Goal: Task Accomplishment & Management: Manage account settings

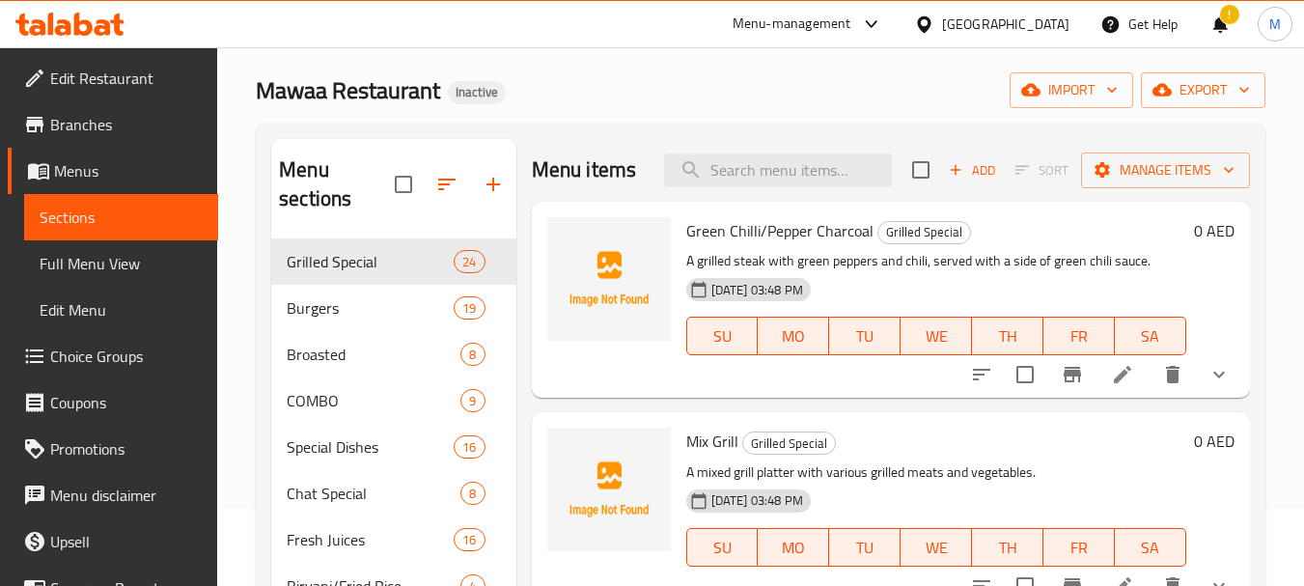
scroll to position [77, 0]
click at [1033, 19] on div "United Arab Emirates" at bounding box center [1005, 24] width 127 height 21
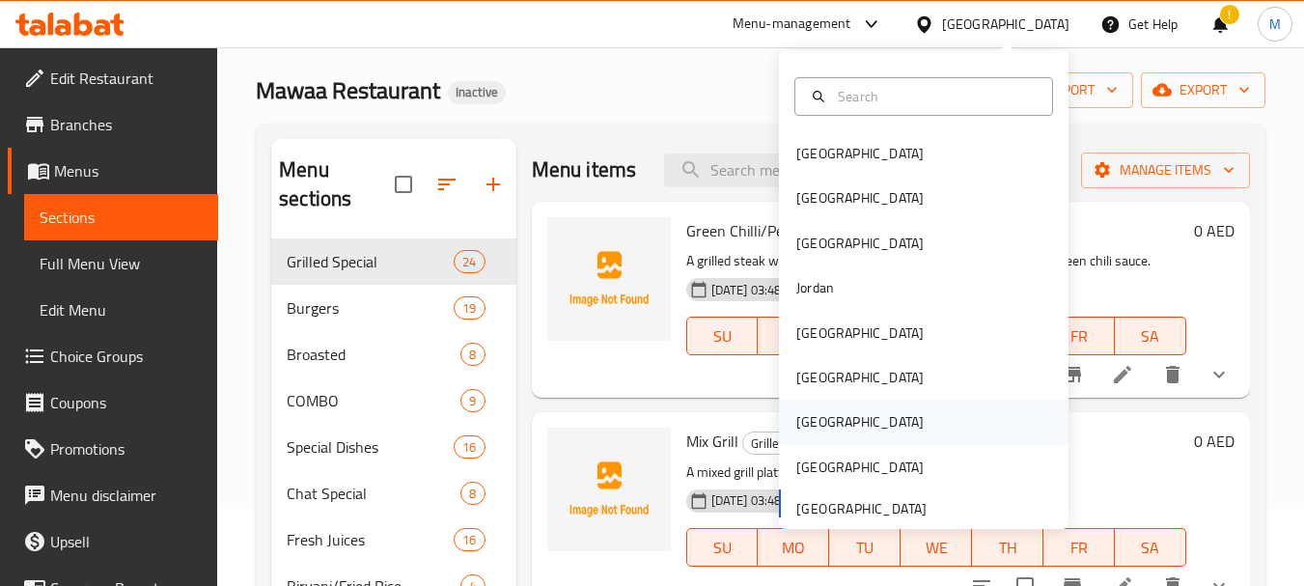
click at [864, 425] on div "[GEOGRAPHIC_DATA]" at bounding box center [924, 422] width 290 height 44
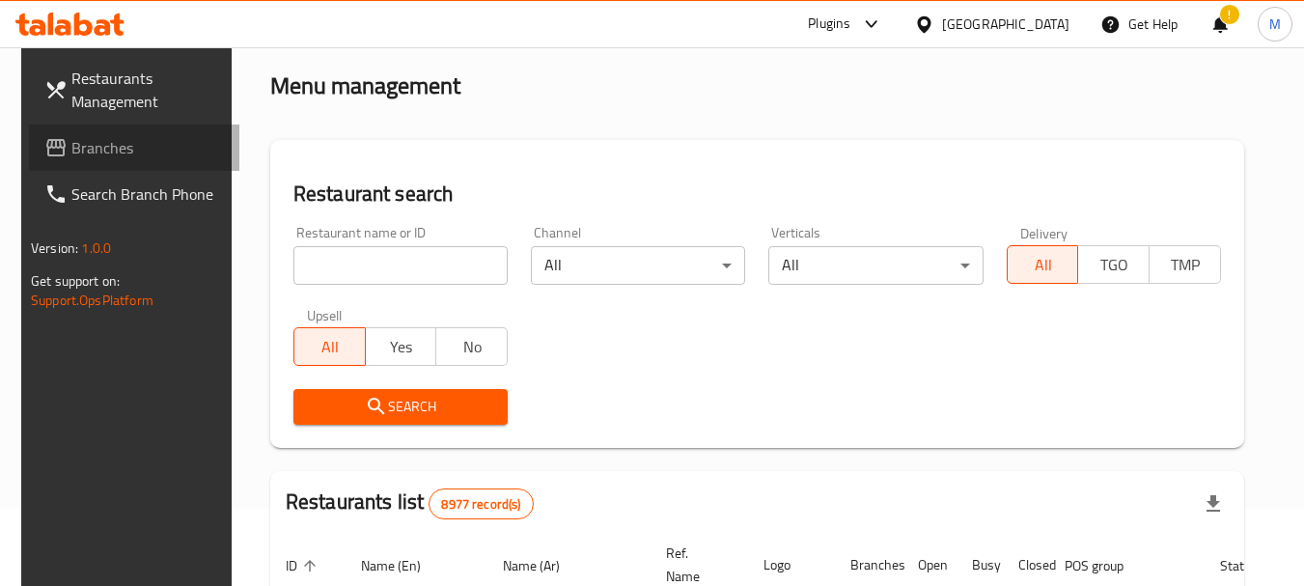
click at [143, 137] on span "Branches" at bounding box center [147, 147] width 152 height 23
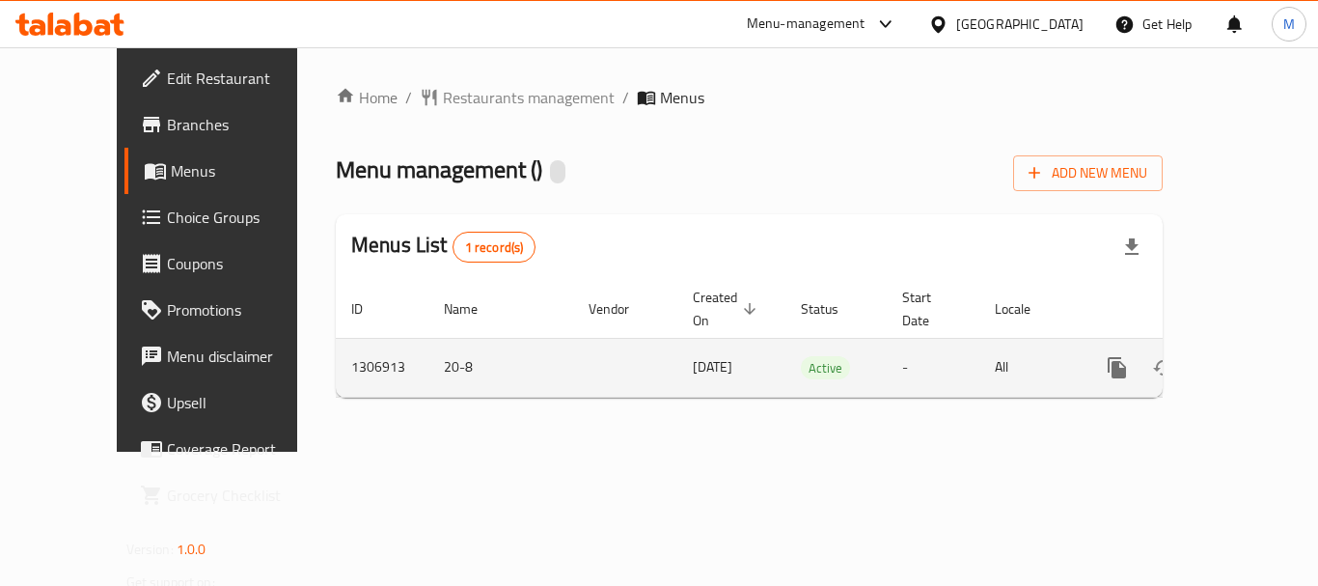
click at [1245, 356] on icon "enhanced table" at bounding box center [1256, 367] width 23 height 23
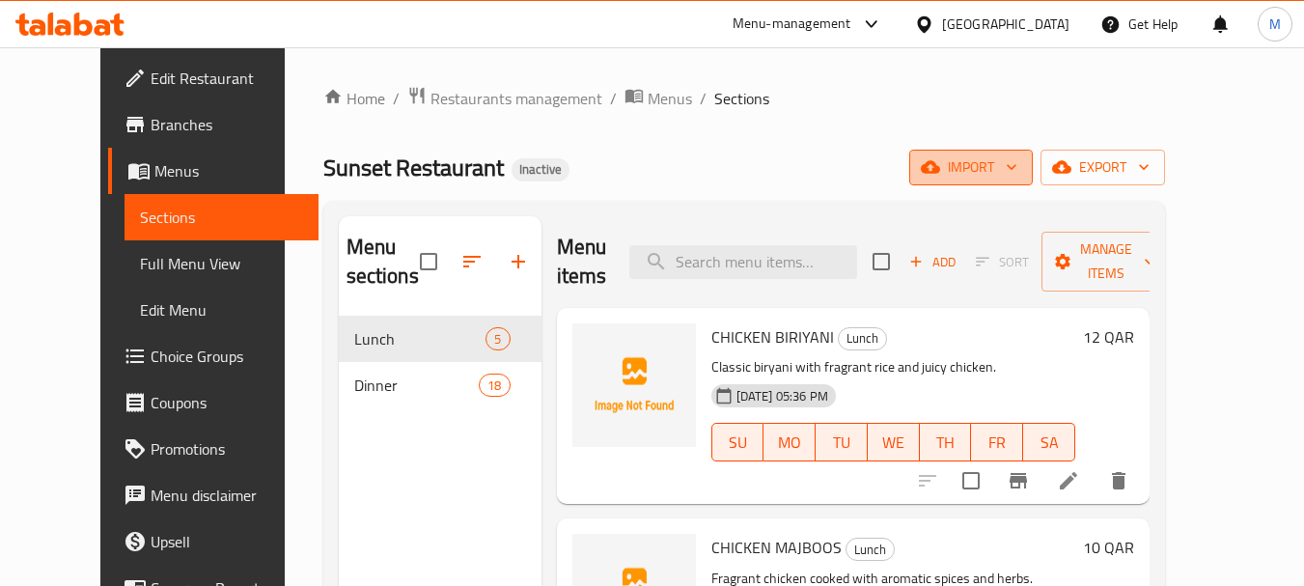
click at [1017, 171] on span "import" at bounding box center [971, 167] width 93 height 24
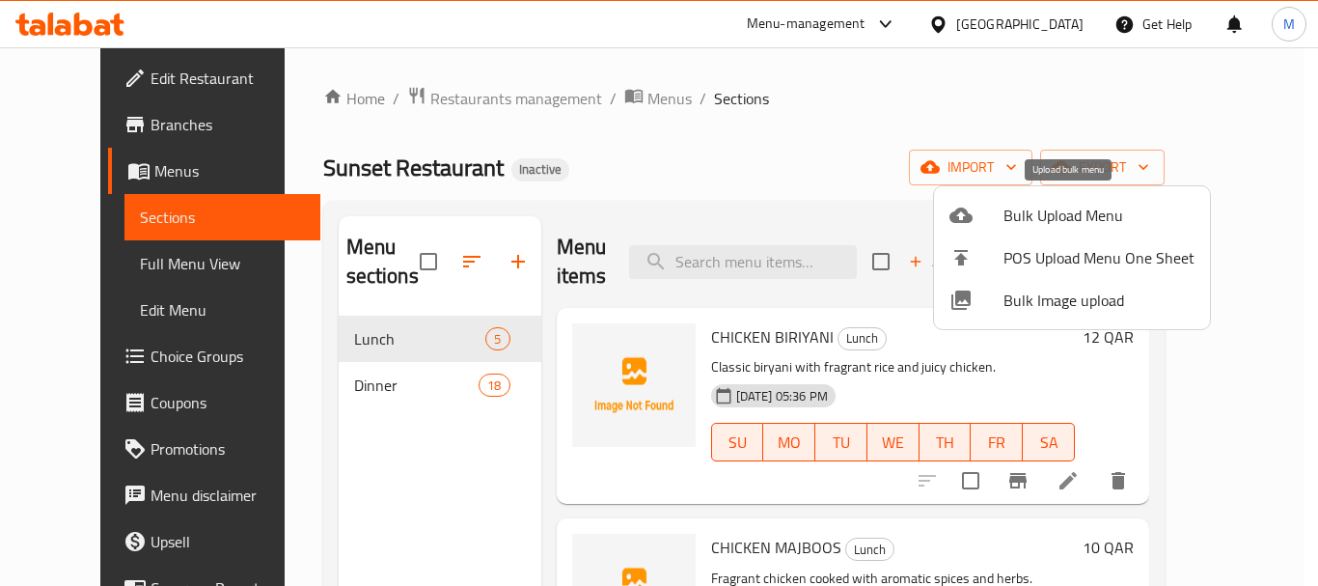
click at [1055, 210] on span "Bulk Upload Menu" at bounding box center [1099, 215] width 191 height 23
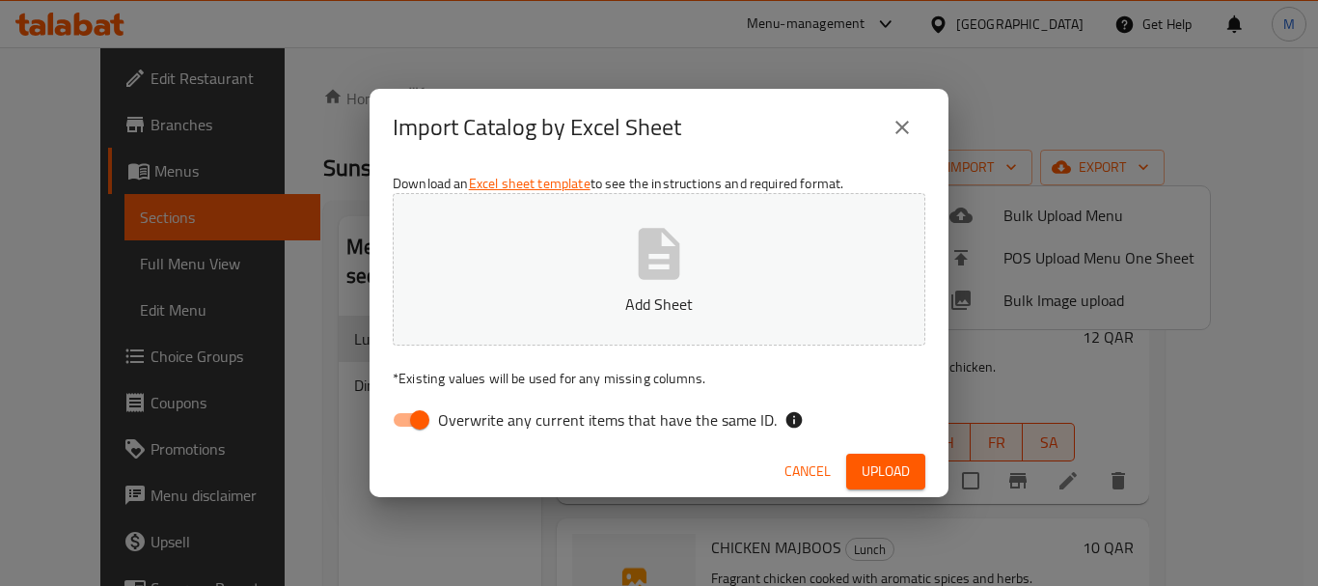
click at [567, 419] on span "Overwrite any current items that have the same ID." at bounding box center [607, 419] width 339 height 23
click at [475, 419] on input "Overwrite any current items that have the same ID." at bounding box center [420, 419] width 110 height 37
checkbox input "false"
click at [630, 273] on icon "button" at bounding box center [659, 254] width 62 height 62
click at [899, 499] on div "Import Catalog by Excel Sheet Download an Excel sheet template to see the instr…" at bounding box center [659, 293] width 1318 height 586
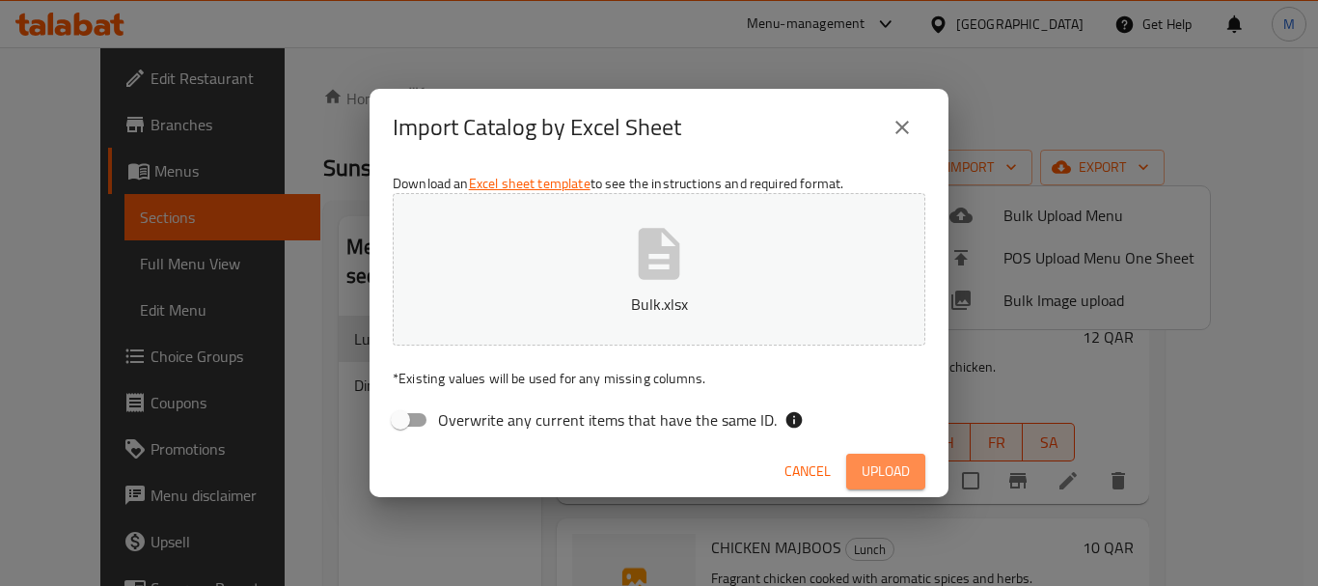
click at [900, 479] on span "Upload" at bounding box center [886, 471] width 48 height 24
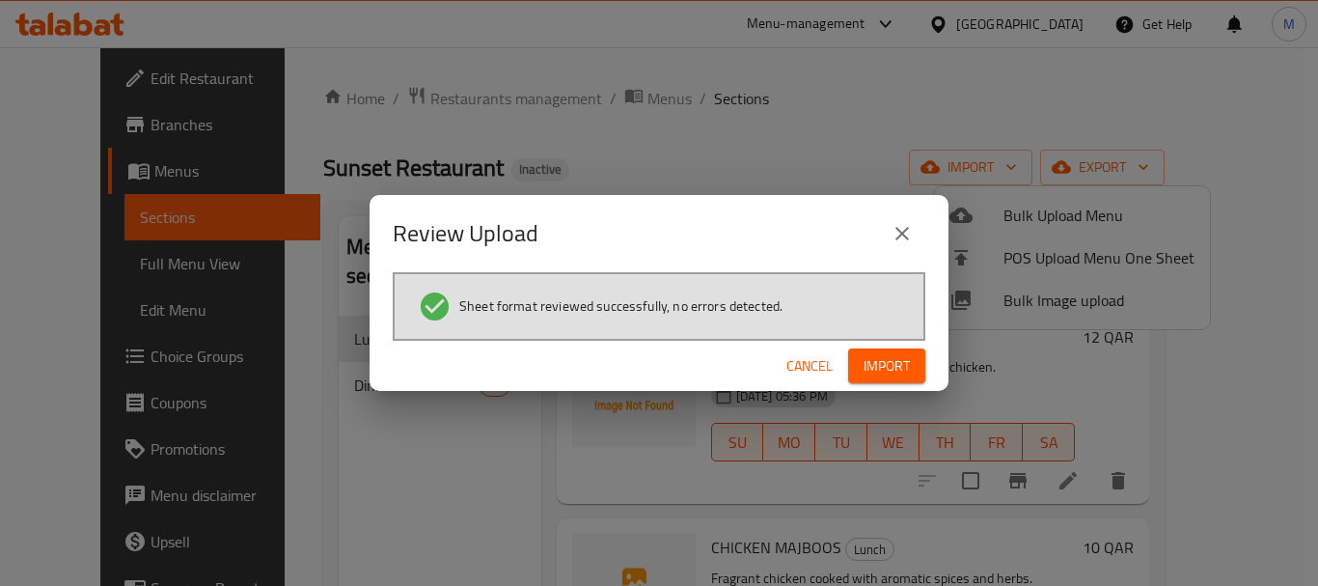
click at [885, 365] on span "Import" at bounding box center [887, 366] width 46 height 24
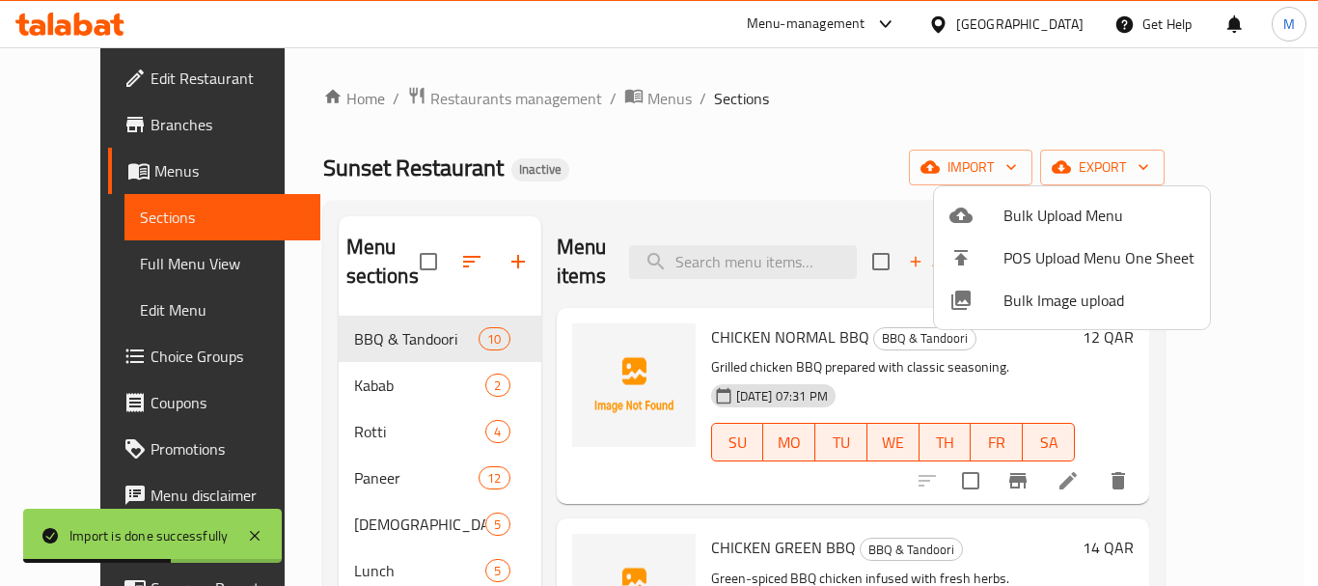
click at [589, 163] on div at bounding box center [659, 293] width 1318 height 586
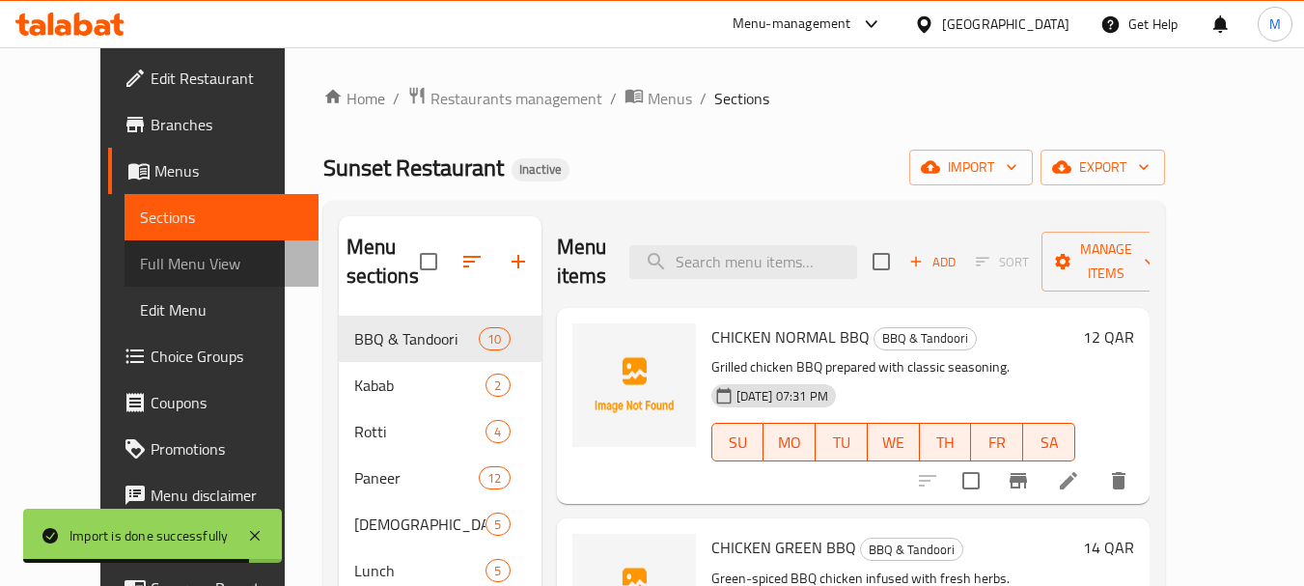
click at [140, 259] on span "Full Menu View" at bounding box center [221, 263] width 163 height 23
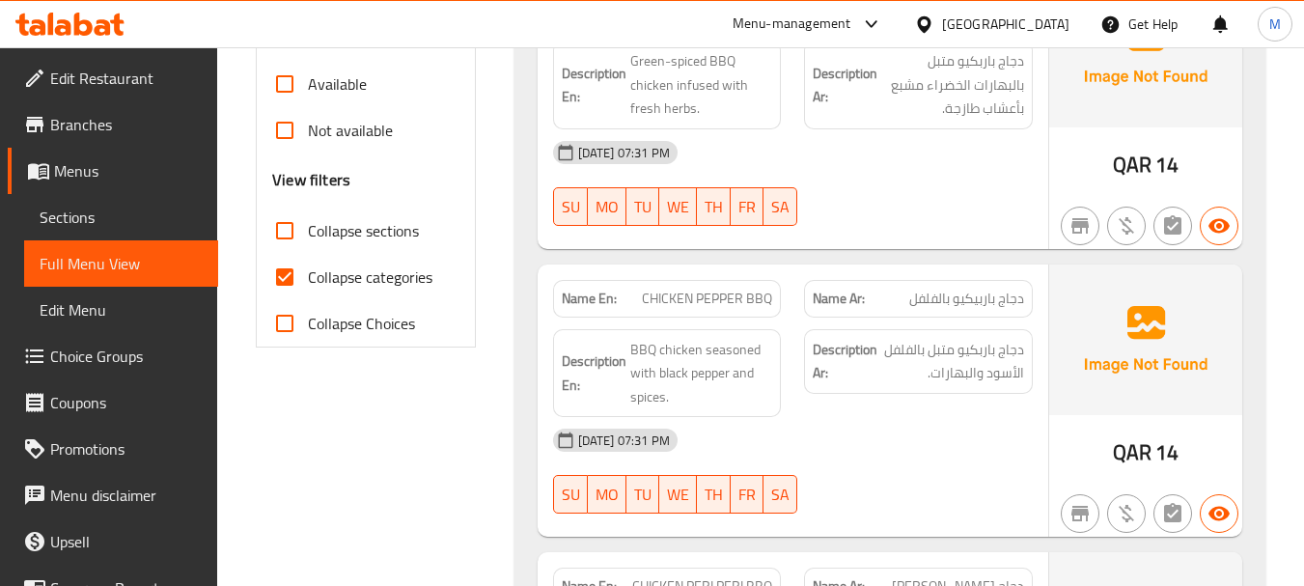
scroll to position [676, 0]
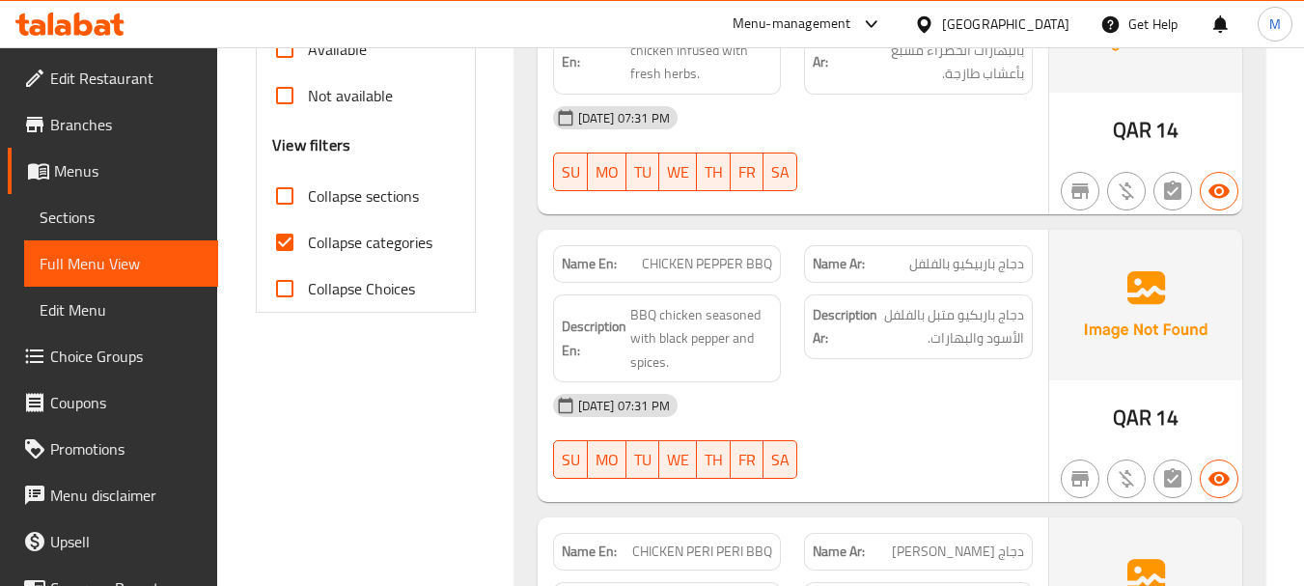
click at [287, 198] on input "Collapse sections" at bounding box center [285, 196] width 46 height 46
checkbox input "true"
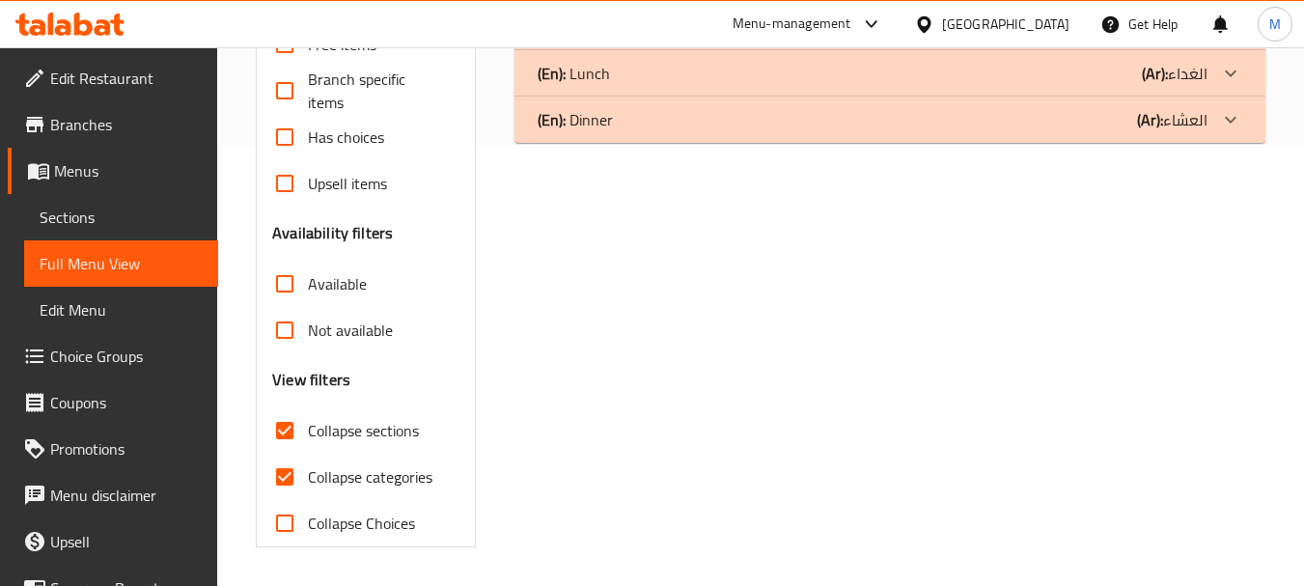
click at [285, 249] on div "Free items Branch specific items Has choices Upsell items Availability filters …" at bounding box center [365, 283] width 186 height 525
click at [284, 478] on input "Collapse categories" at bounding box center [285, 477] width 46 height 46
checkbox input "false"
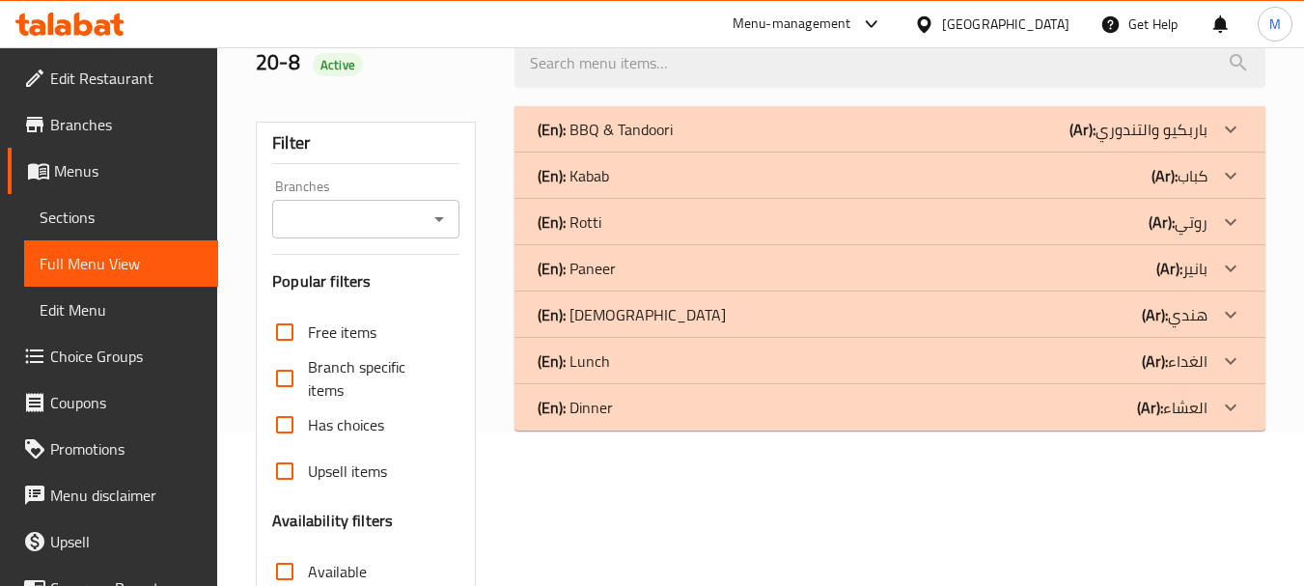
scroll to position [152, 0]
click at [1240, 143] on icon at bounding box center [1230, 131] width 23 height 23
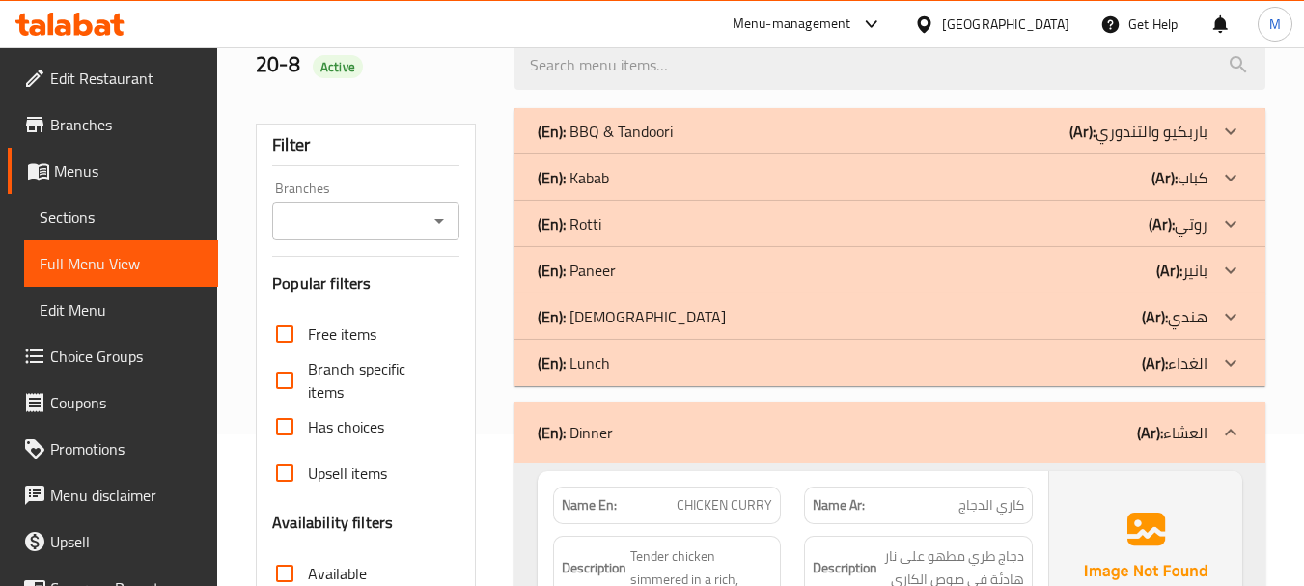
click at [1233, 431] on icon at bounding box center [1231, 432] width 12 height 7
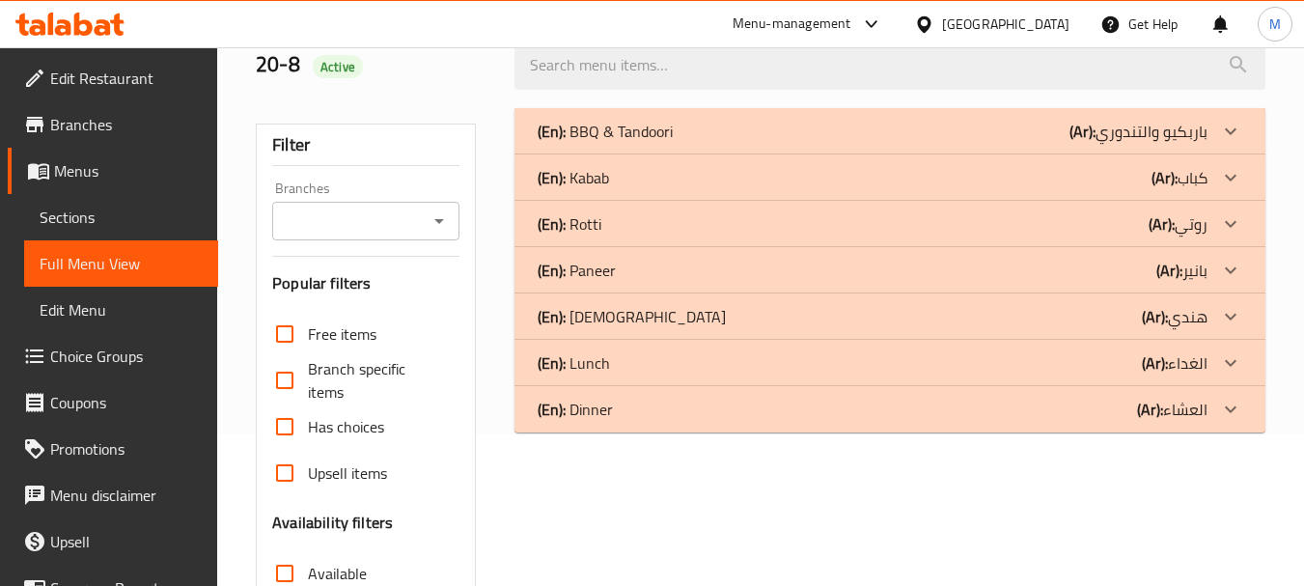
click at [1228, 143] on icon at bounding box center [1230, 131] width 23 height 23
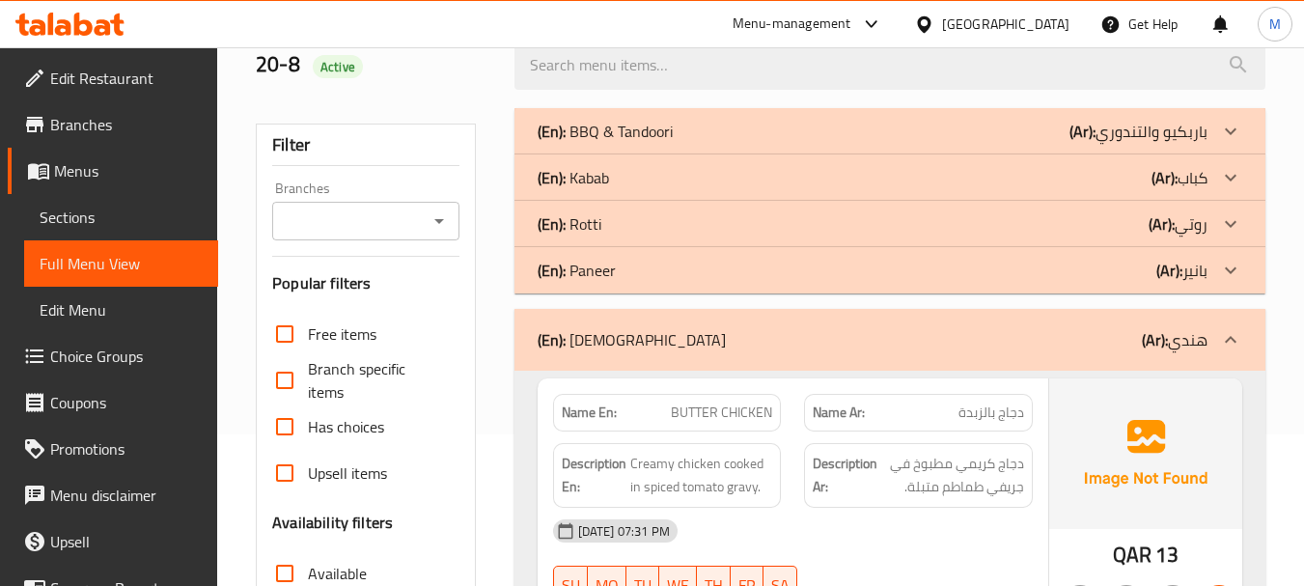
click at [1232, 134] on icon at bounding box center [1231, 130] width 12 height 7
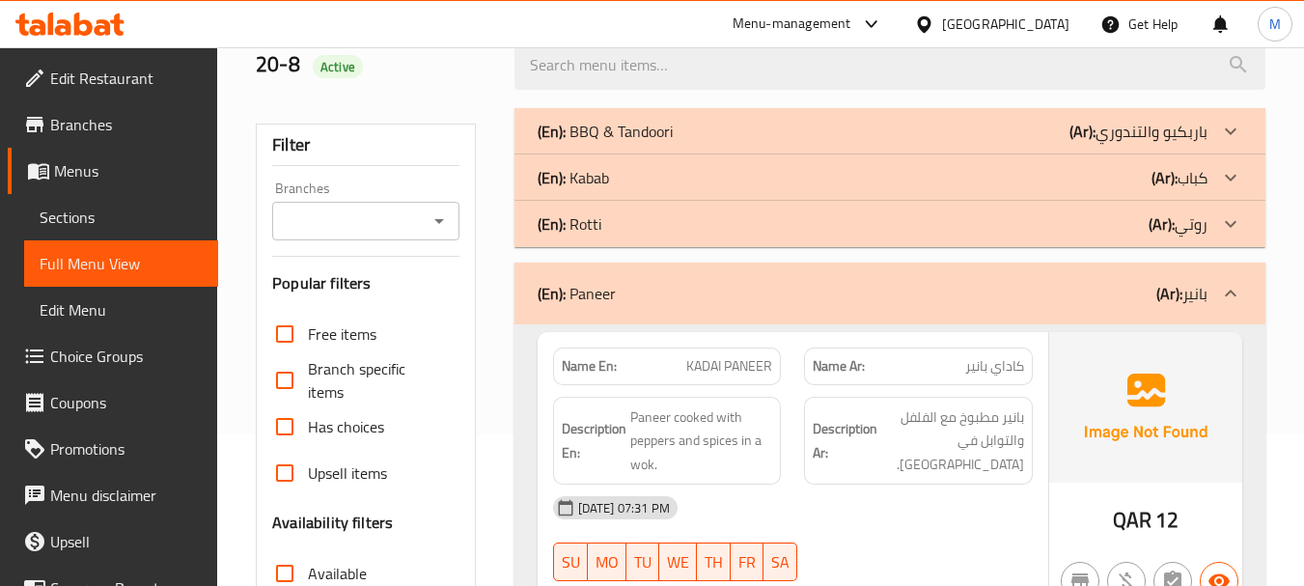
click at [1235, 143] on icon at bounding box center [1230, 131] width 23 height 23
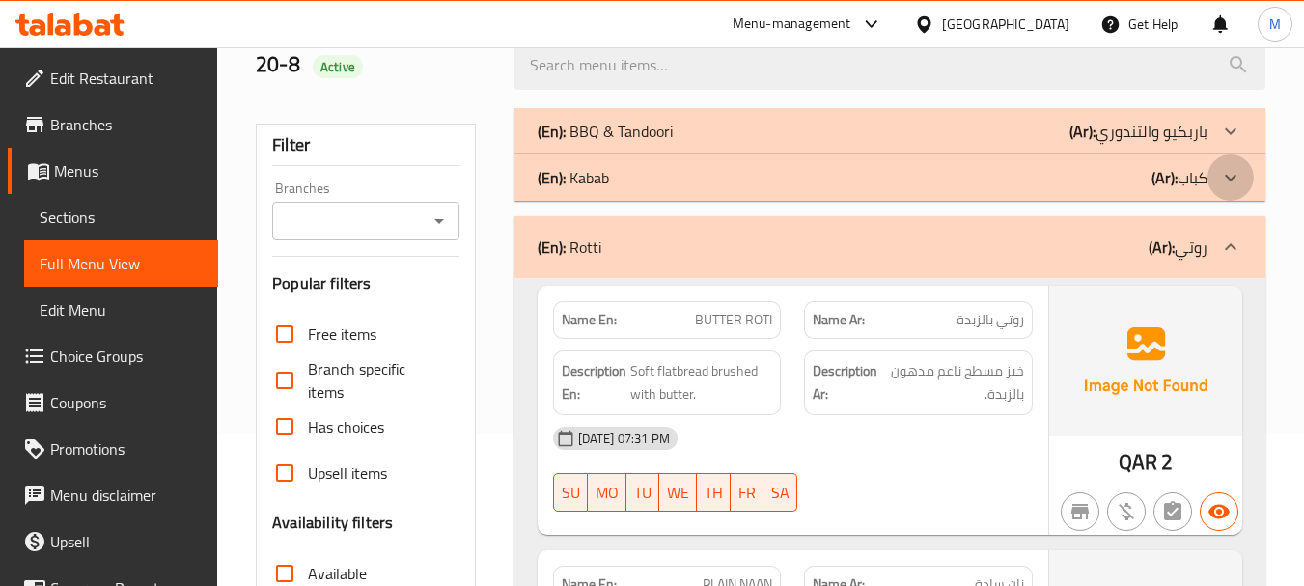
click at [1233, 134] on icon at bounding box center [1231, 130] width 12 height 7
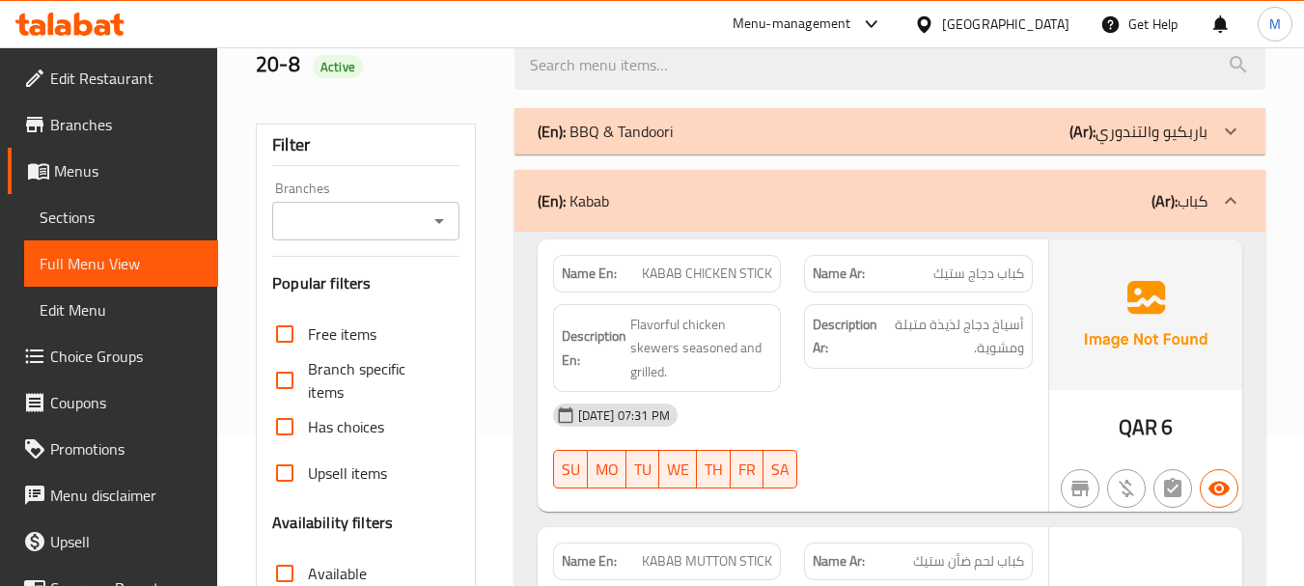
click at [1229, 133] on icon at bounding box center [1230, 131] width 23 height 23
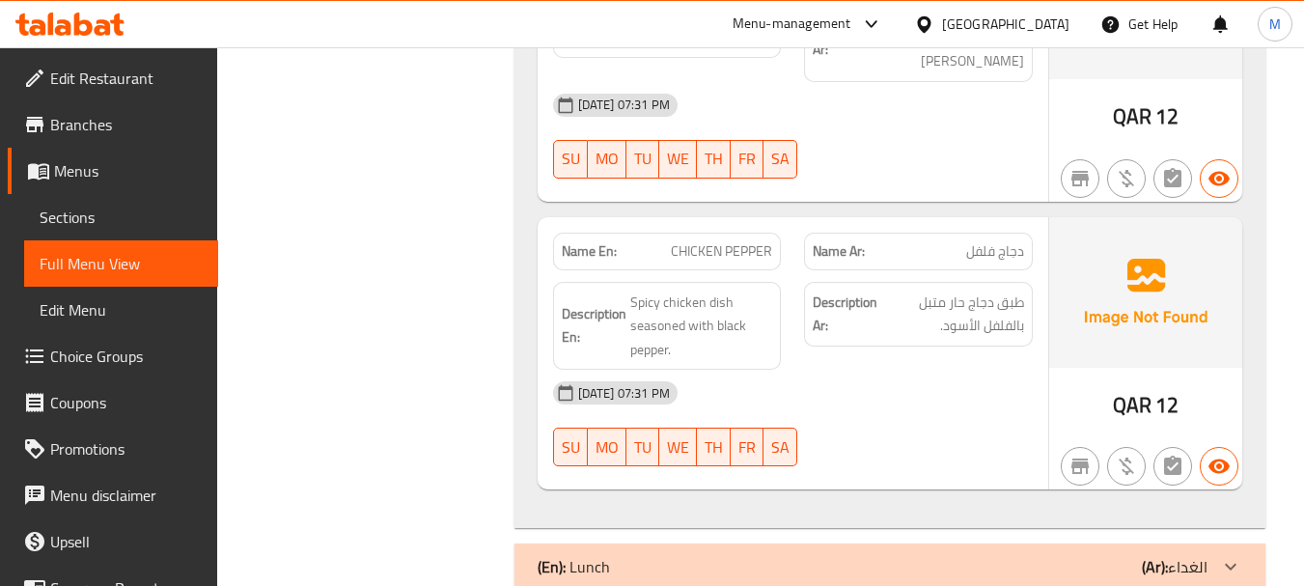
scroll to position [10522, 0]
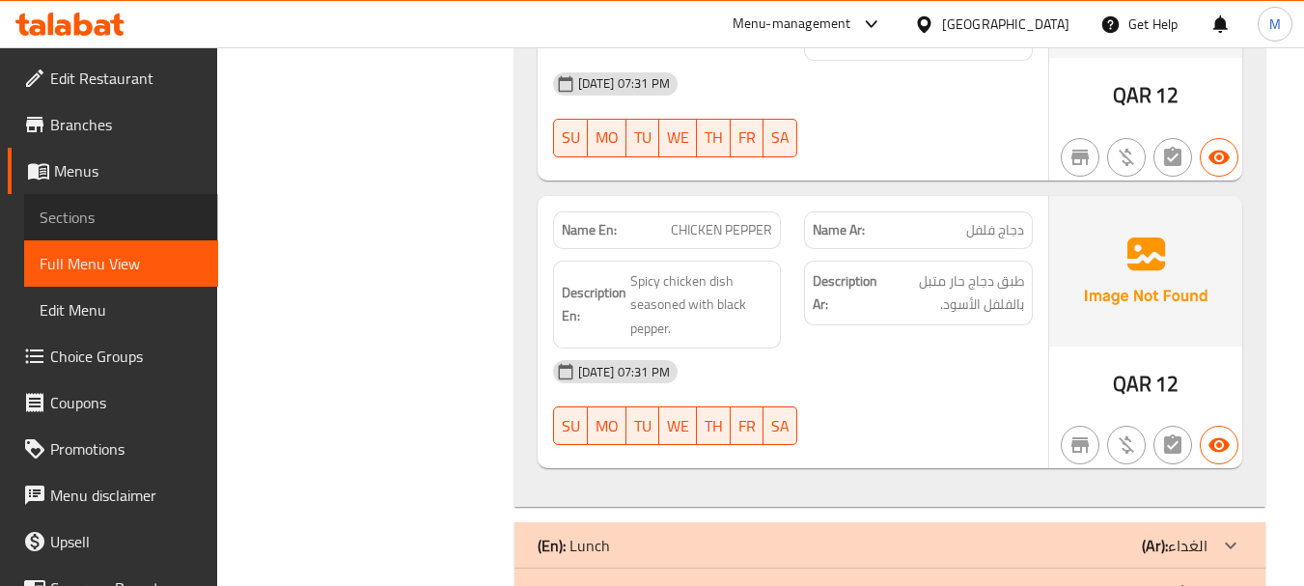
click at [127, 218] on span "Sections" at bounding box center [121, 217] width 163 height 23
